Goal: Transaction & Acquisition: Purchase product/service

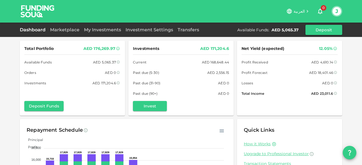
click at [5, 67] on div "Total Portfolio AED 176,269.97 Available Funds AED 5,065.37 Orders AED 0 Invest…" at bounding box center [181, 117] width 362 height 234
click at [61, 28] on link "Marketplace" at bounding box center [65, 29] width 34 height 5
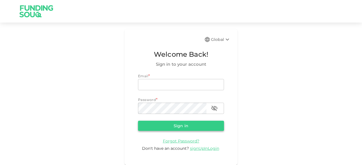
type input "junaid.mohioddin@gmail.com"
click at [176, 126] on button "Sign in" at bounding box center [181, 126] width 86 height 10
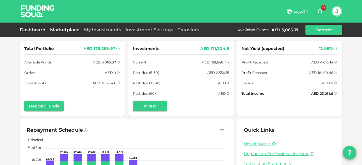
click at [68, 31] on link "Marketplace" at bounding box center [65, 29] width 34 height 5
